Goal: Task Accomplishment & Management: Manage account settings

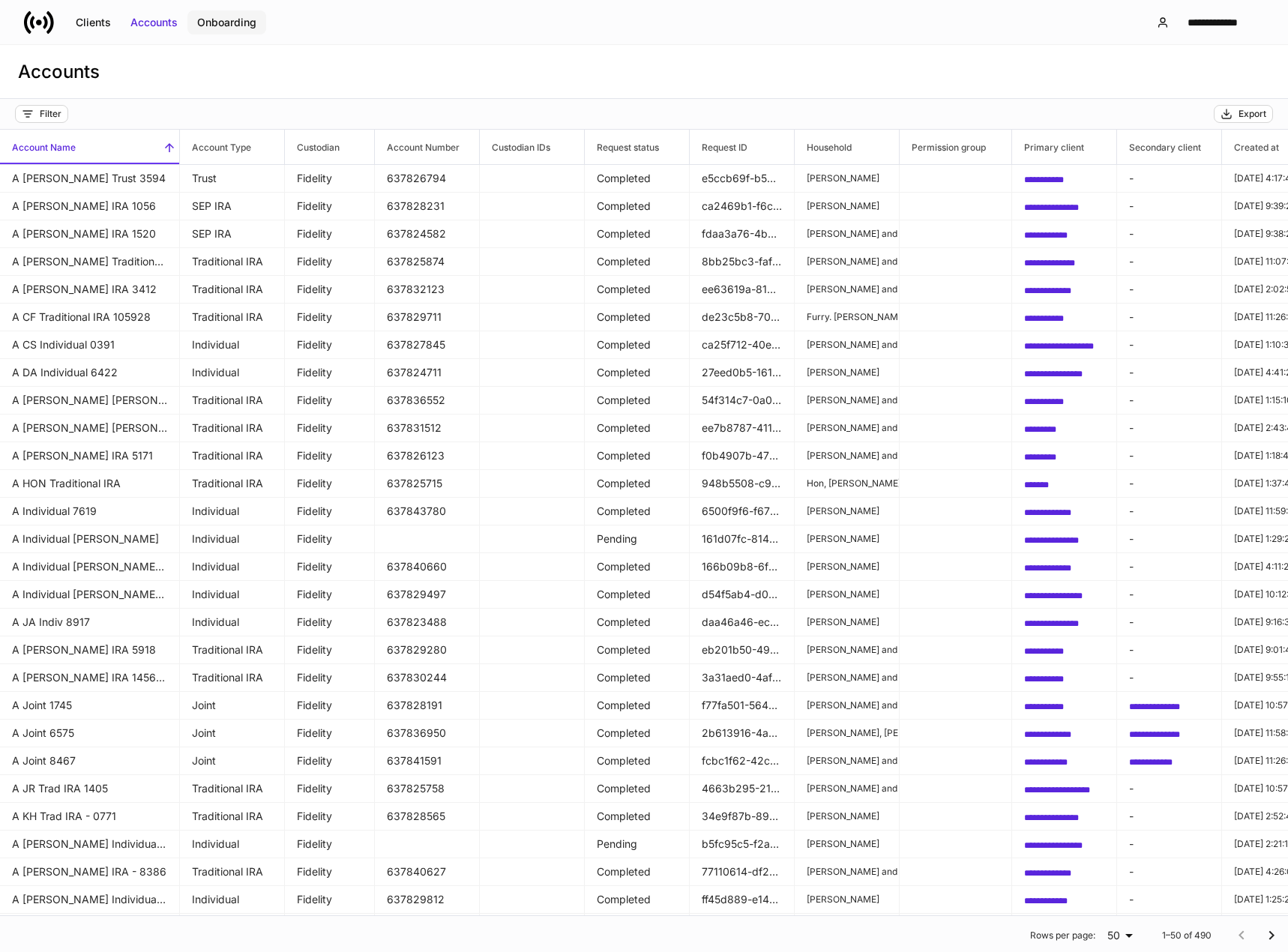
click at [227, 15] on div "Onboarding" at bounding box center [227, 22] width 59 height 15
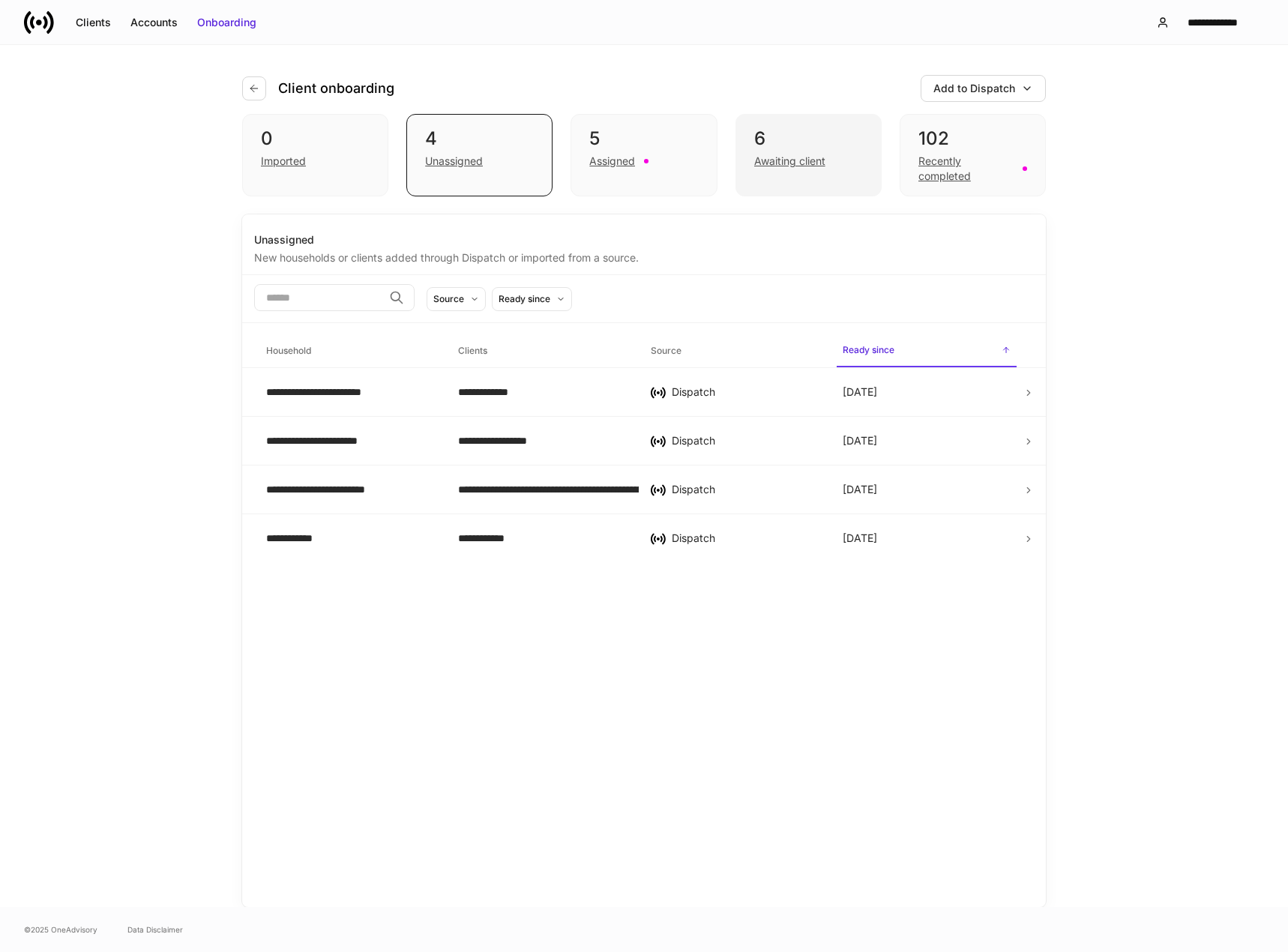
click at [814, 161] on div "Awaiting client" at bounding box center [790, 161] width 71 height 15
